Goal: Find specific page/section: Find specific page/section

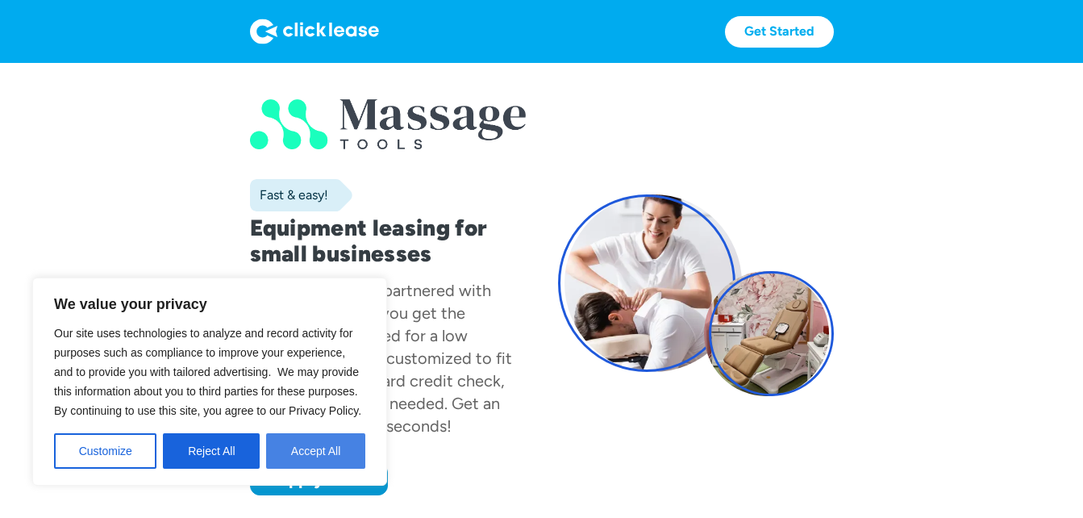
click at [308, 451] on button "Accept All" at bounding box center [315, 450] width 99 height 35
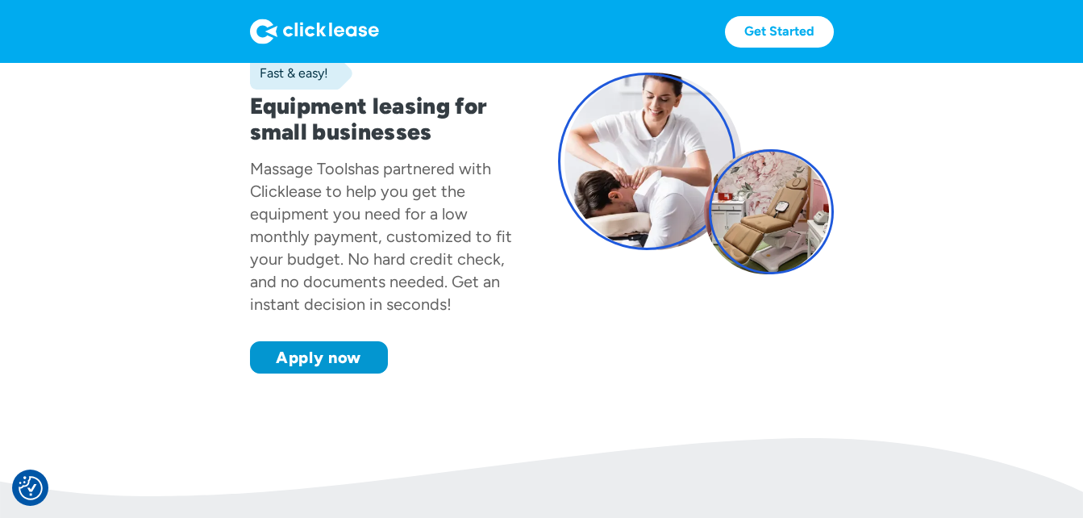
scroll to position [132, 0]
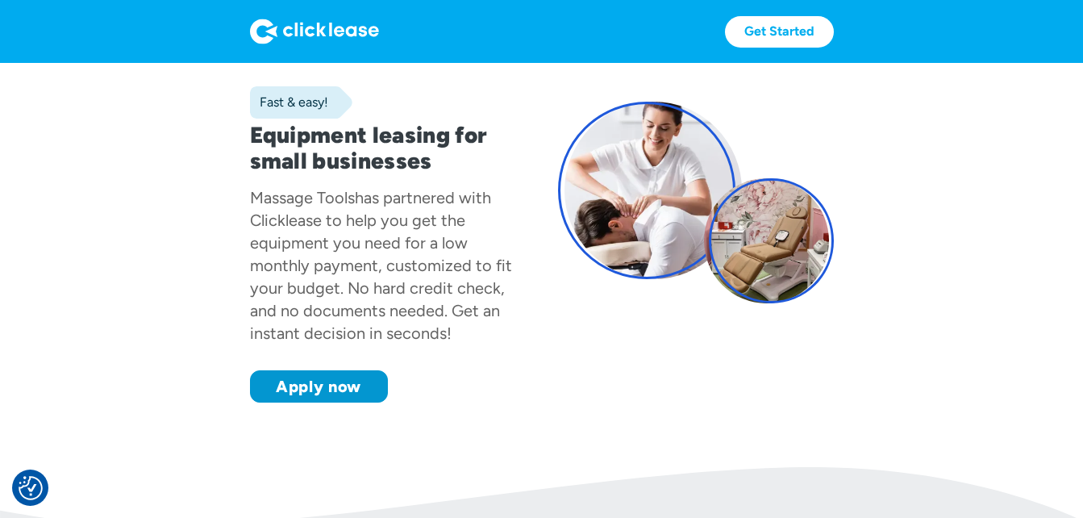
scroll to position [96, 0]
